Goal: Task Accomplishment & Management: Use online tool/utility

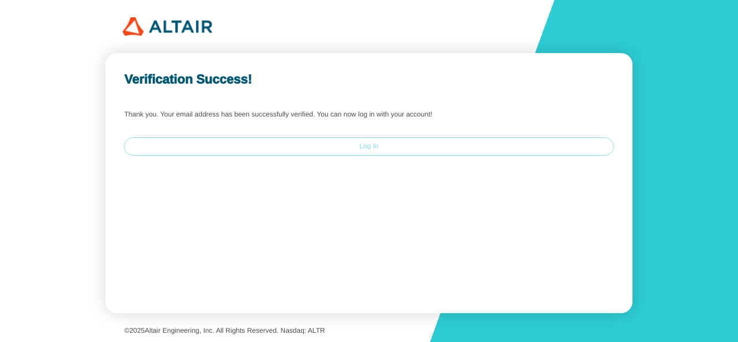
click at [0, 0] on slot "Log In" at bounding box center [0, 0] width 0 height 0
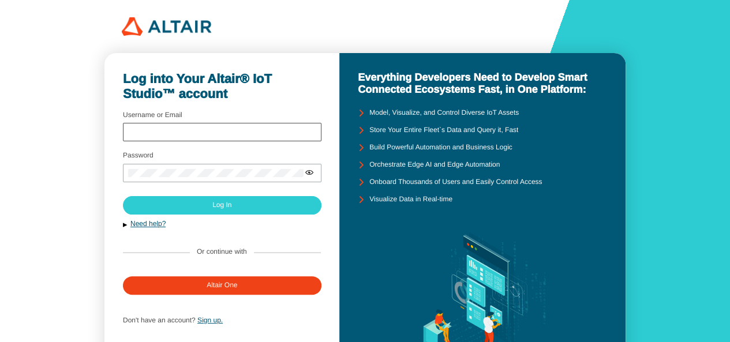
click at [185, 127] on div at bounding box center [222, 132] width 198 height 18
click at [161, 131] on input "Username or Email" at bounding box center [222, 133] width 188 height 8
type input "amareal"
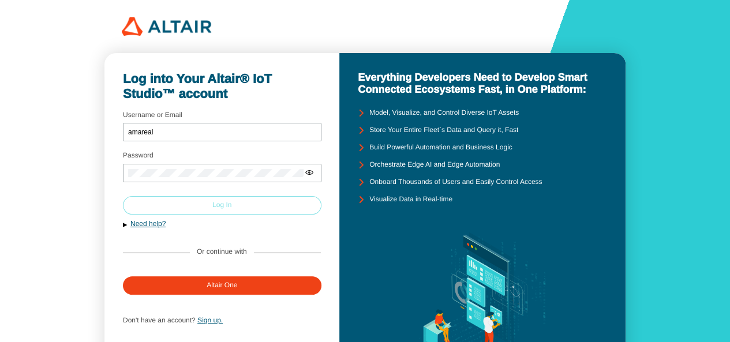
click at [0, 0] on slot "Log In" at bounding box center [0, 0] width 0 height 0
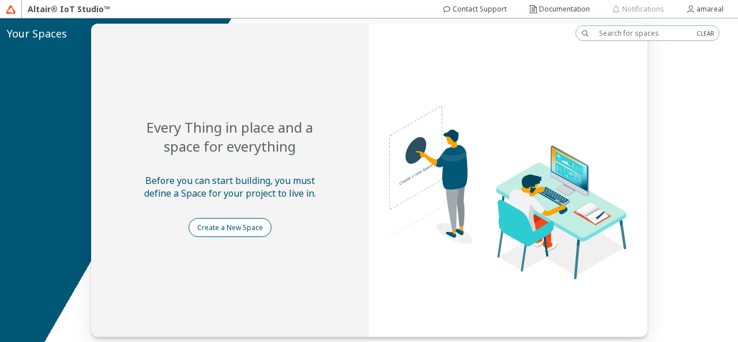
click at [0, 0] on slot "Create a New Space" at bounding box center [0, 0] width 0 height 0
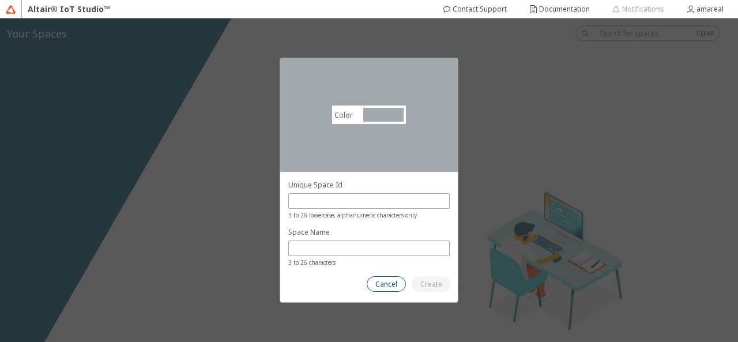
click at [0, 0] on slot "Cancel" at bounding box center [0, 0] width 0 height 0
